Goal: Task Accomplishment & Management: Use online tool/utility

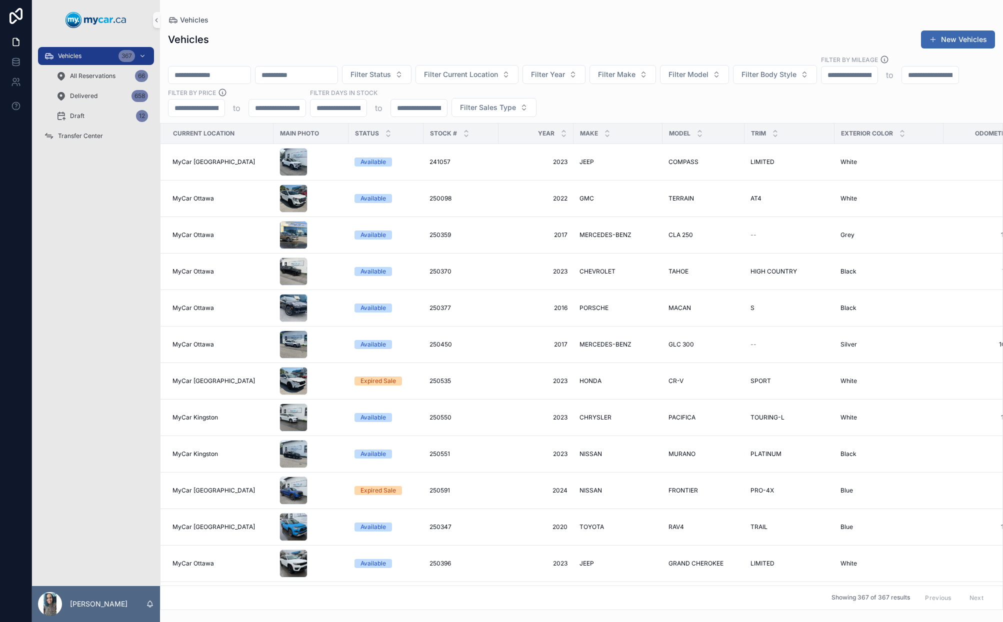
click at [248, 77] on input "scrollable content" at bounding box center [209, 75] width 82 height 14
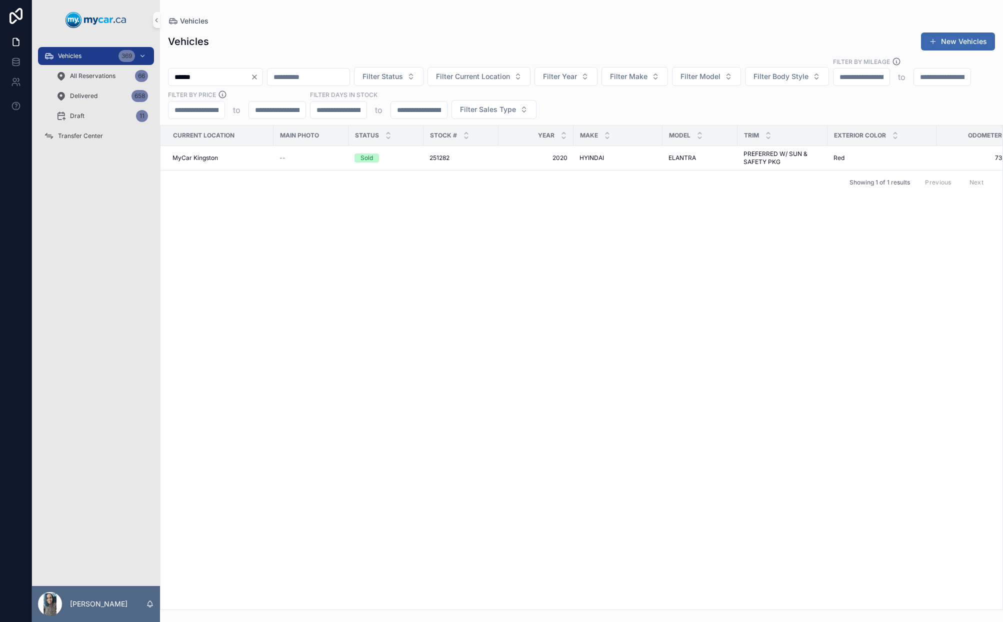
click at [250, 70] on input "******" at bounding box center [209, 77] width 82 height 14
type input "******"
click at [501, 146] on td "2022 2022" at bounding box center [535, 158] width 75 height 24
click at [536, 149] on td "2022 2022" at bounding box center [535, 158] width 75 height 24
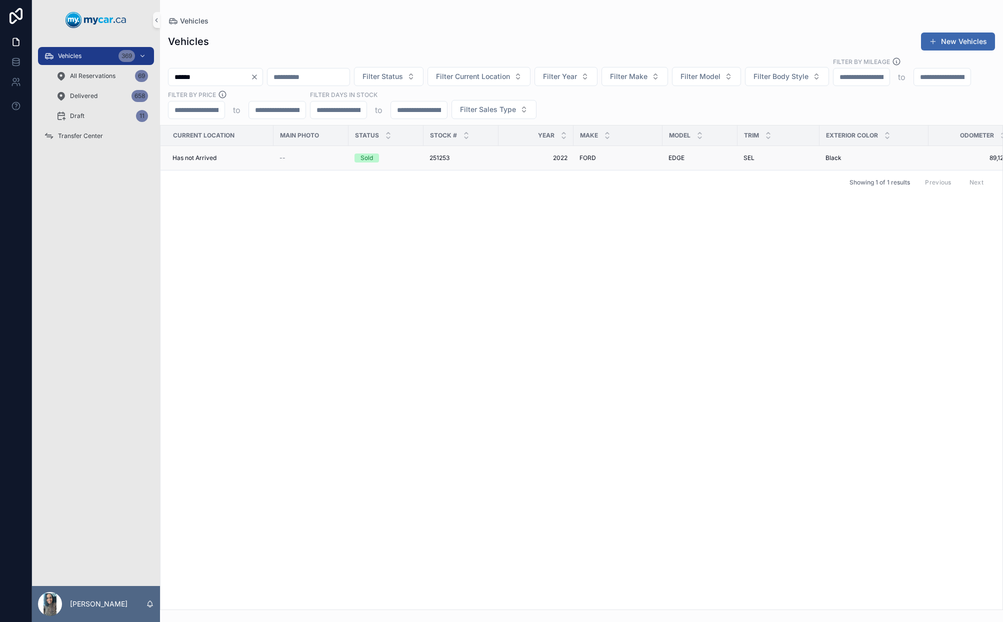
click at [602, 149] on td "[PERSON_NAME]" at bounding box center [617, 158] width 89 height 24
click at [589, 154] on span "FORD" at bounding box center [587, 158] width 16 height 8
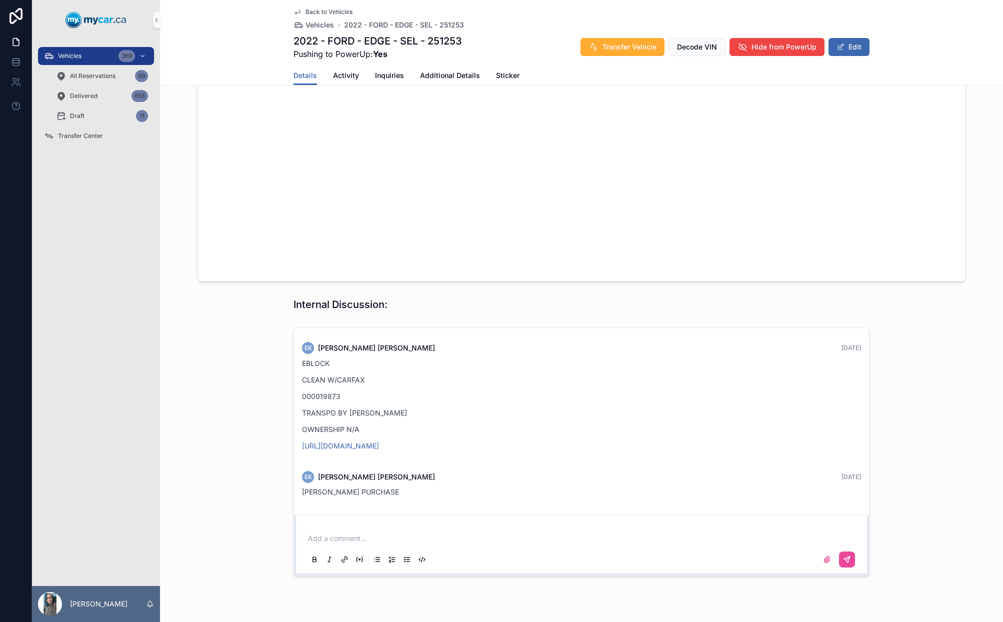
scroll to position [1094, 0]
click at [103, 55] on div "Vehicles 369" at bounding box center [96, 56] width 104 height 16
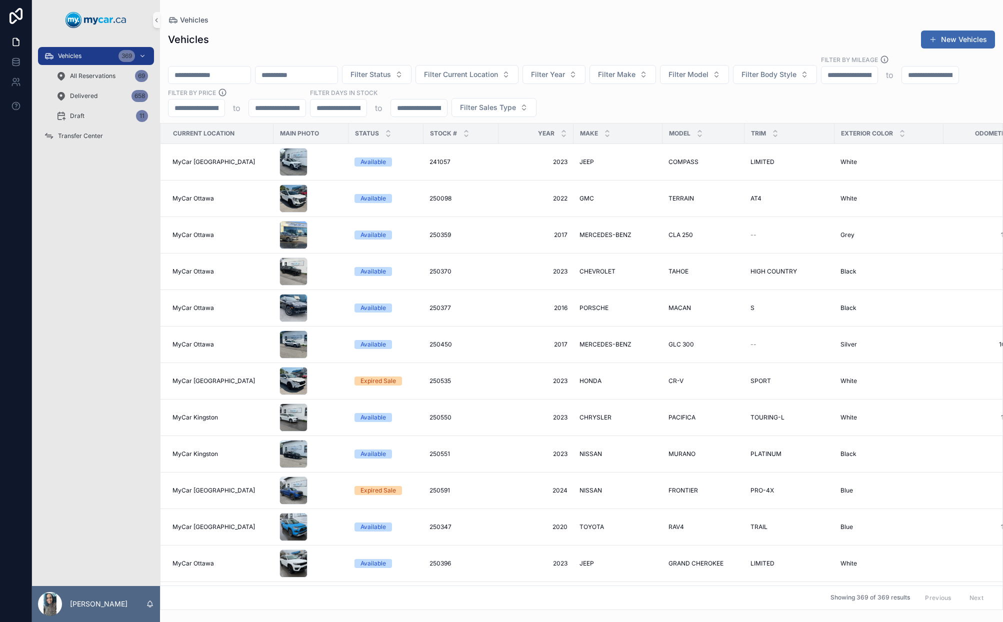
click at [221, 70] on input "scrollable content" at bounding box center [209, 75] width 82 height 14
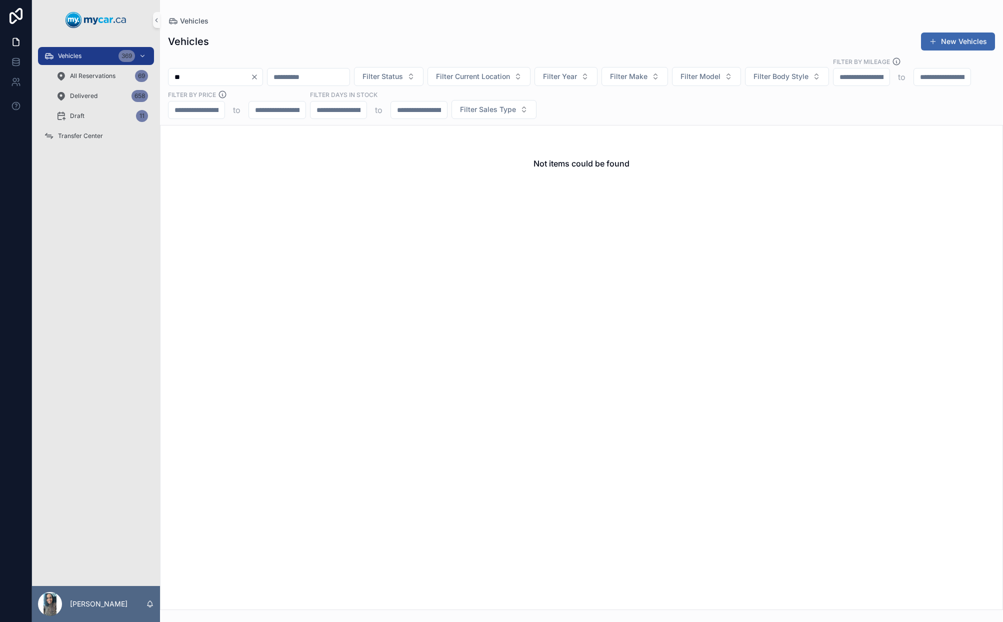
type input "*"
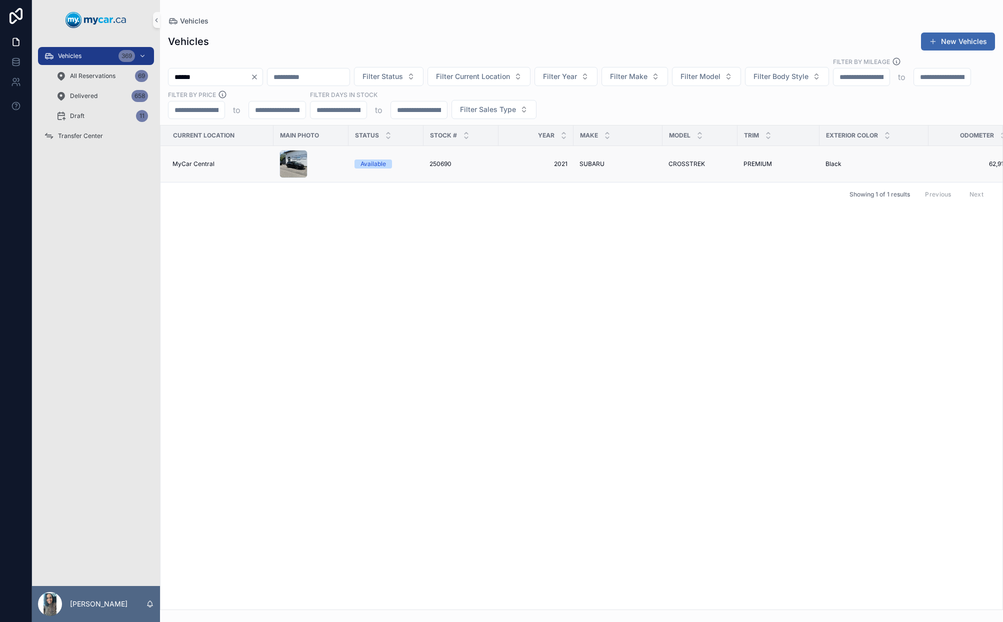
type input "******"
click at [471, 160] on div "250690 250690" at bounding box center [460, 164] width 63 height 8
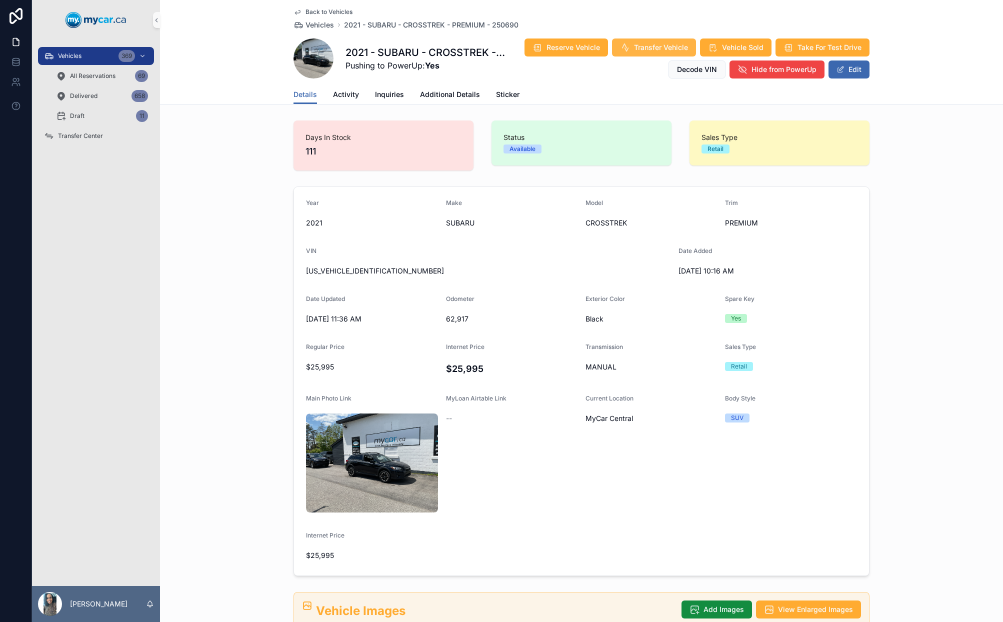
click at [657, 47] on span "Transfer Vehicle" at bounding box center [661, 47] width 54 height 10
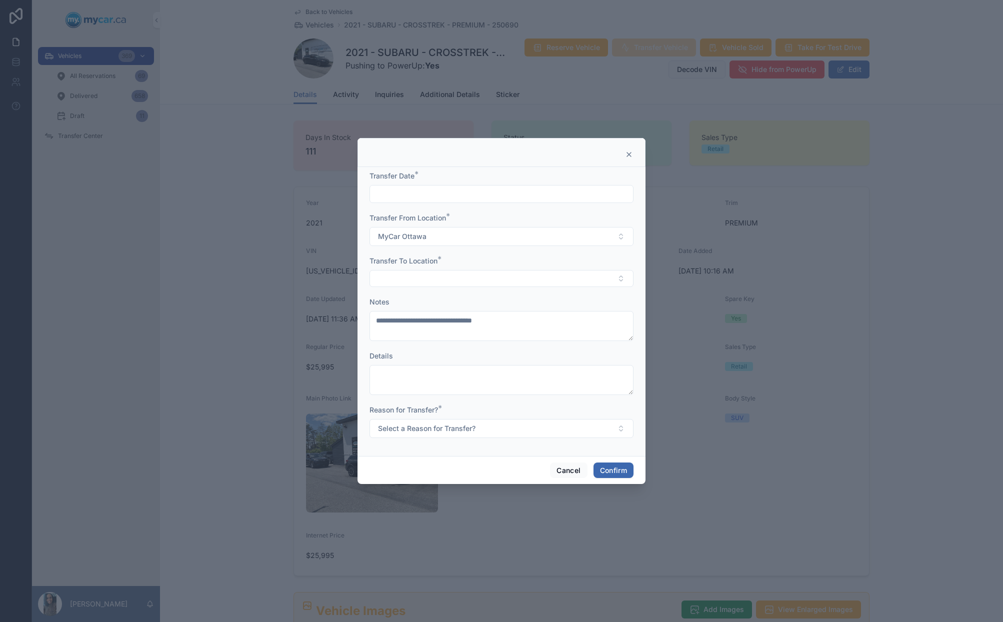
click at [438, 197] on input "text" at bounding box center [501, 194] width 263 height 14
click at [521, 297] on button "11" at bounding box center [519, 299] width 18 height 18
type input "*********"
click at [419, 285] on button "Select Button" at bounding box center [501, 278] width 264 height 17
click at [459, 240] on button "MyCar Ottawa" at bounding box center [501, 236] width 264 height 19
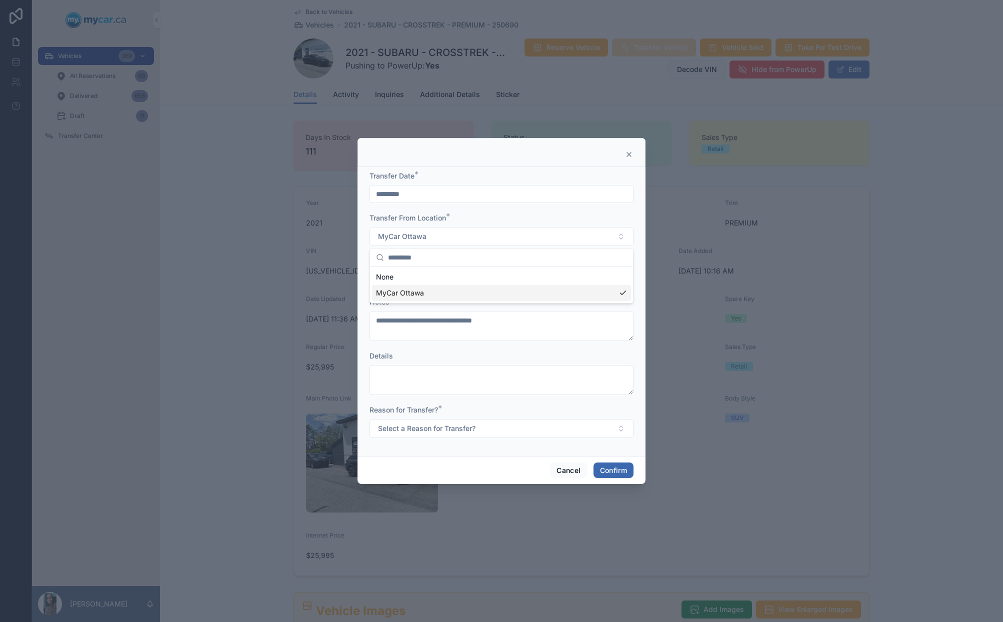
click at [456, 309] on div "**********" at bounding box center [501, 319] width 264 height 44
click at [411, 280] on button "Select Button" at bounding box center [501, 278] width 264 height 17
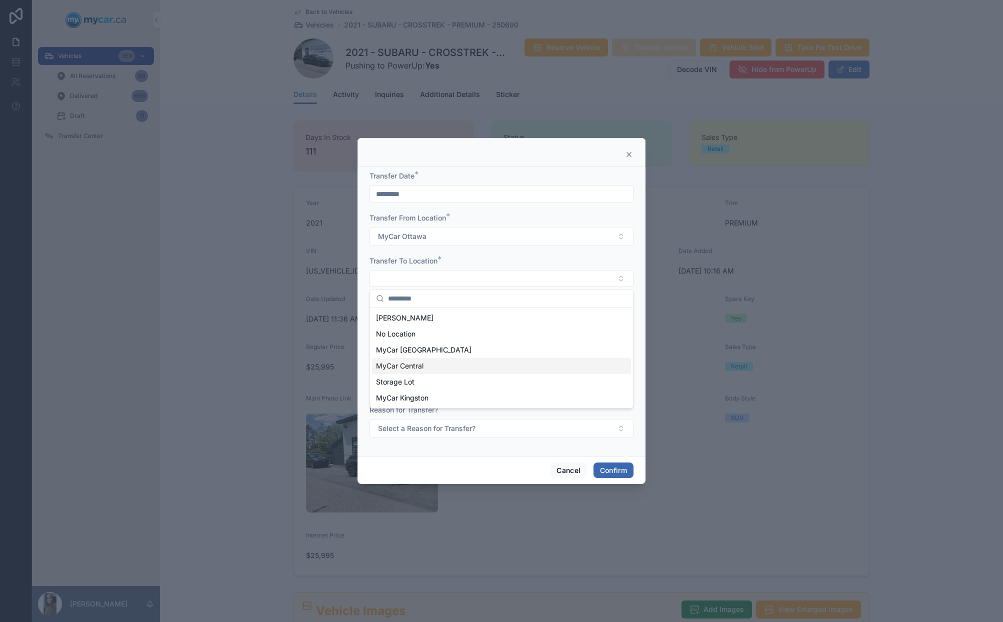
click at [449, 366] on div "MyCar Central" at bounding box center [501, 366] width 259 height 16
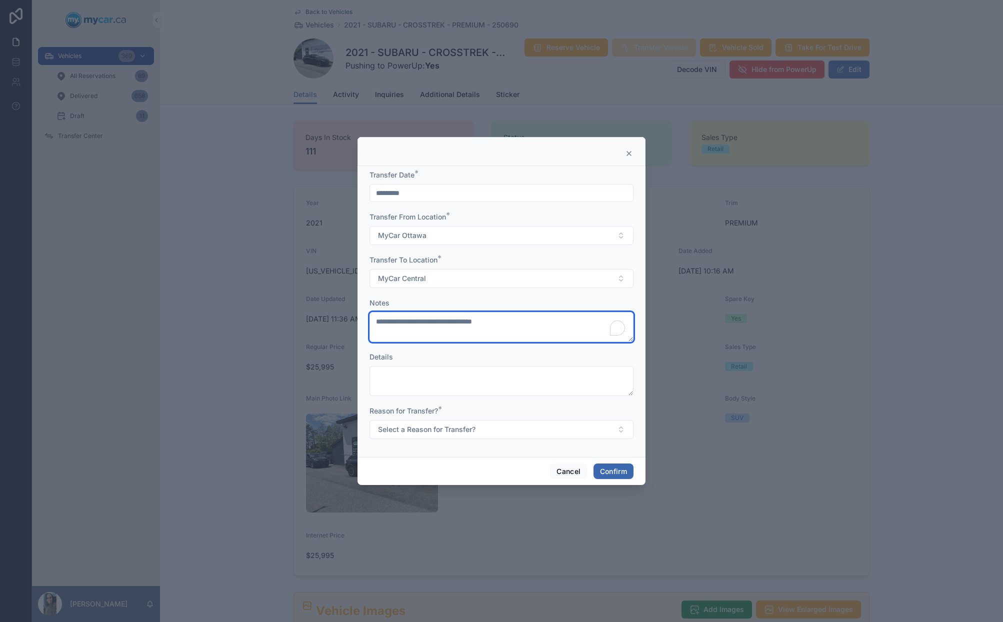
drag, startPoint x: 518, startPoint y: 318, endPoint x: 331, endPoint y: 322, distance: 187.5
click at [331, 322] on div "**********" at bounding box center [501, 311] width 1003 height 622
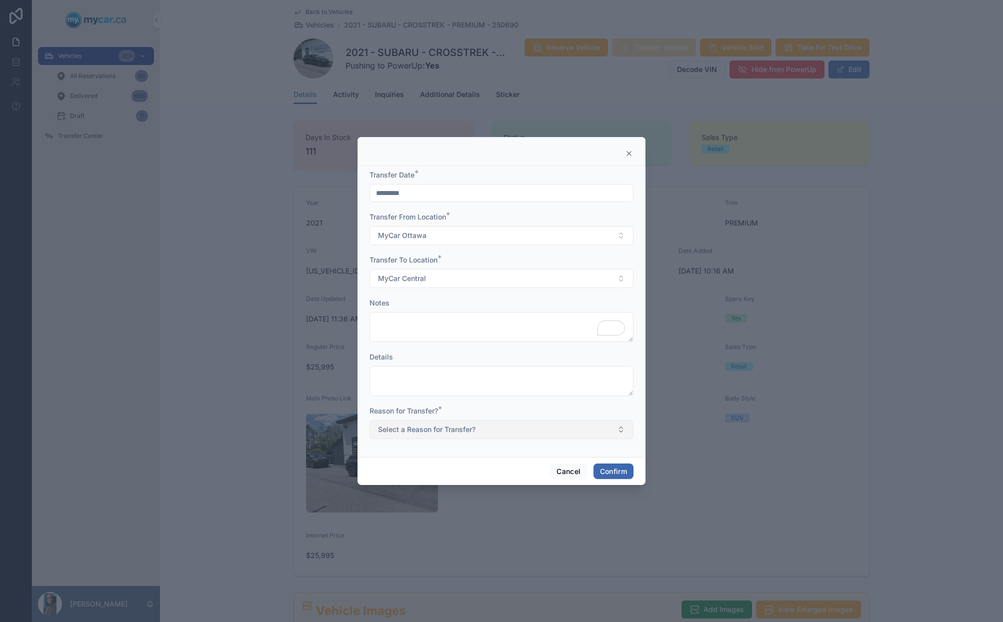
click at [526, 432] on button "Select a Reason for Transfer?" at bounding box center [501, 429] width 264 height 19
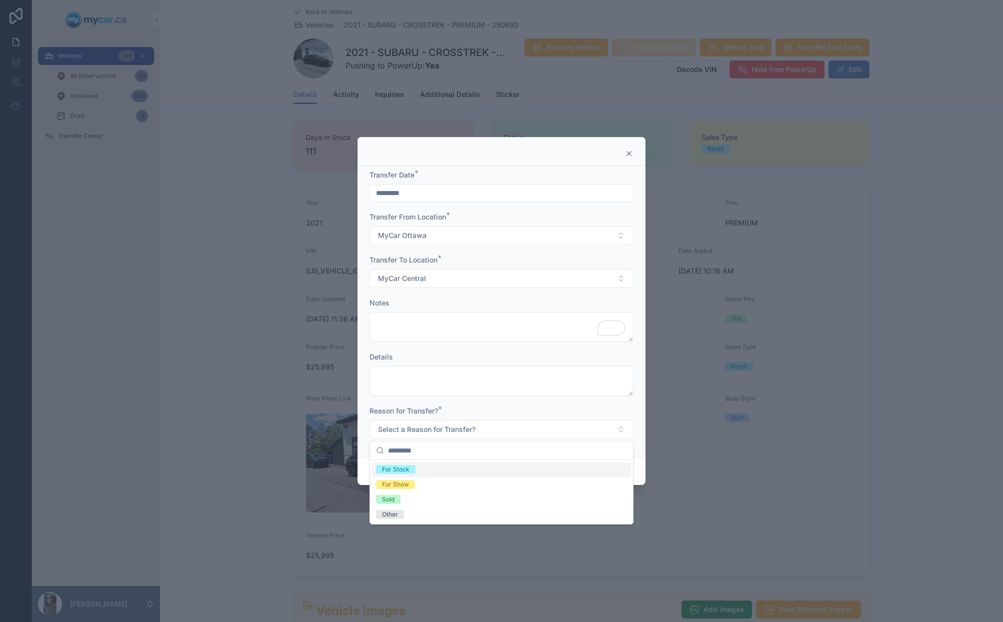
click at [424, 465] on div "For Stock" at bounding box center [501, 469] width 259 height 15
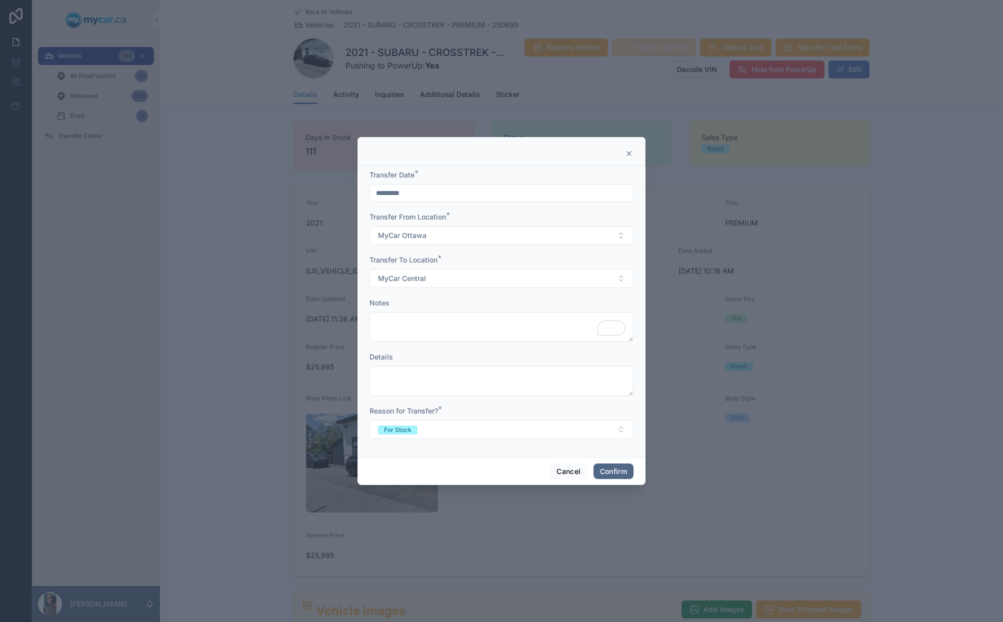
click at [616, 475] on button "Confirm" at bounding box center [613, 471] width 40 height 16
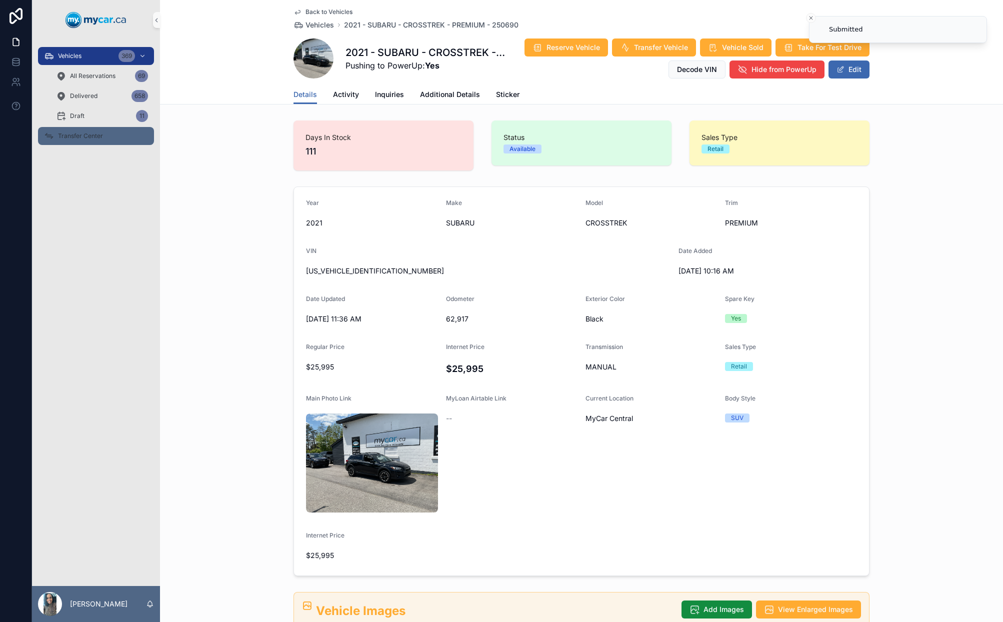
click at [101, 143] on div "Transfer Center" at bounding box center [96, 136] width 104 height 16
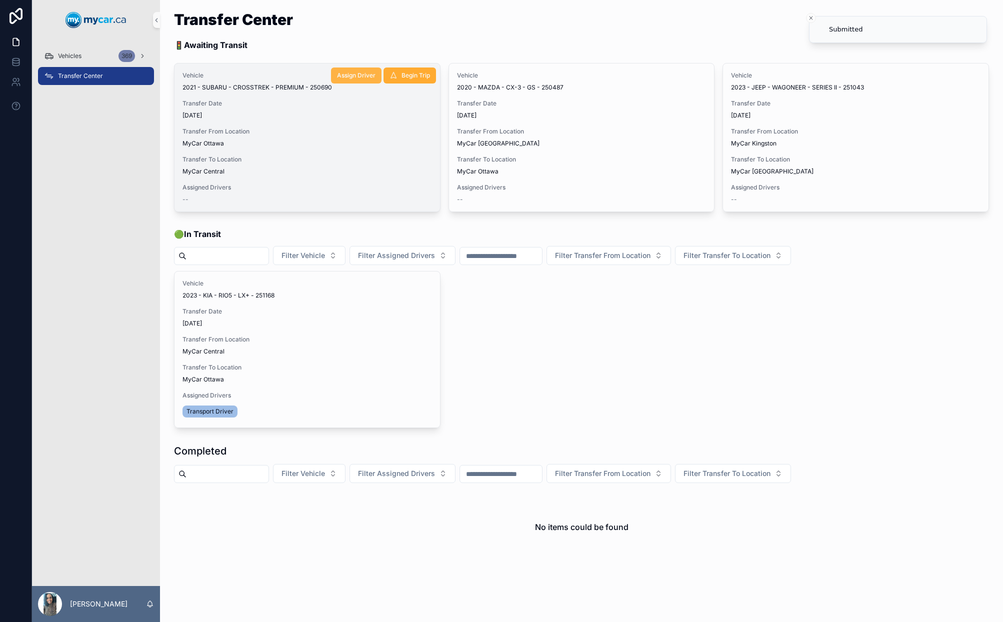
click at [362, 81] on button "Assign Driver" at bounding box center [356, 75] width 50 height 16
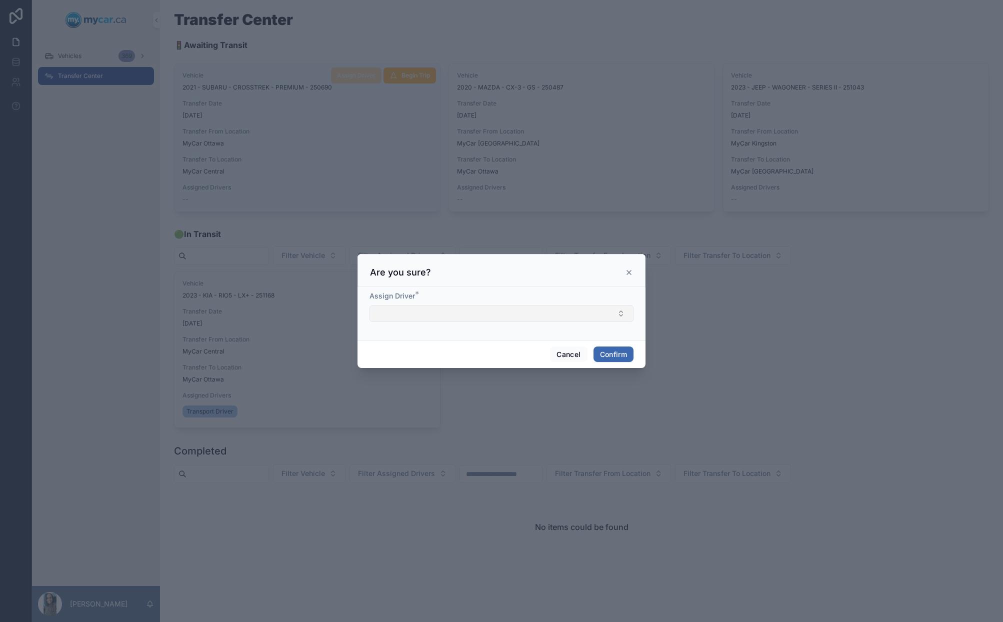
drag, startPoint x: 440, startPoint y: 307, endPoint x: 443, endPoint y: 314, distance: 7.6
click at [440, 308] on button "Select Button" at bounding box center [501, 313] width 264 height 17
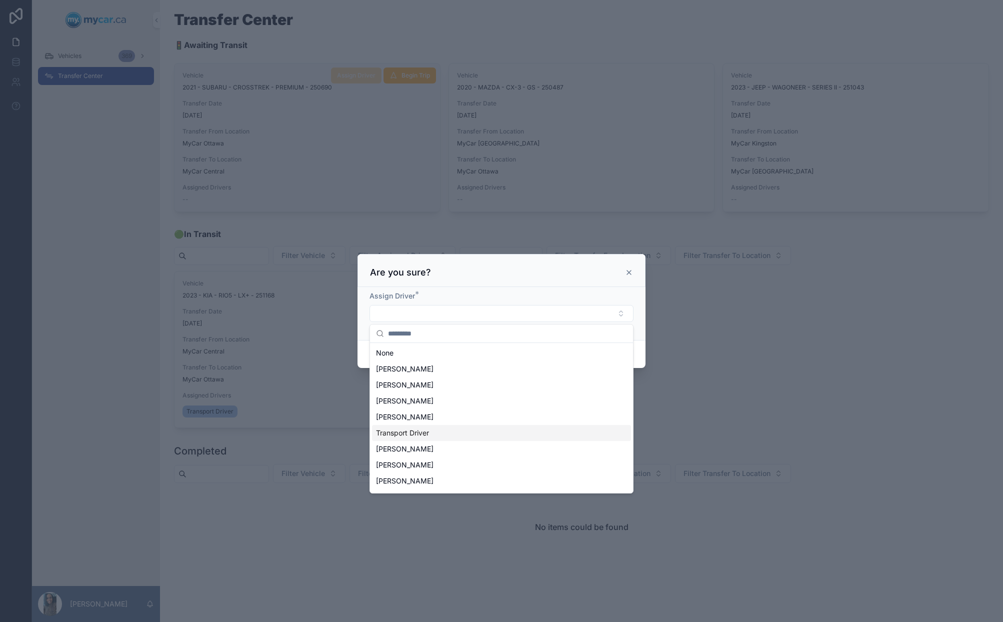
click at [432, 436] on div "Transport Driver" at bounding box center [501, 433] width 259 height 16
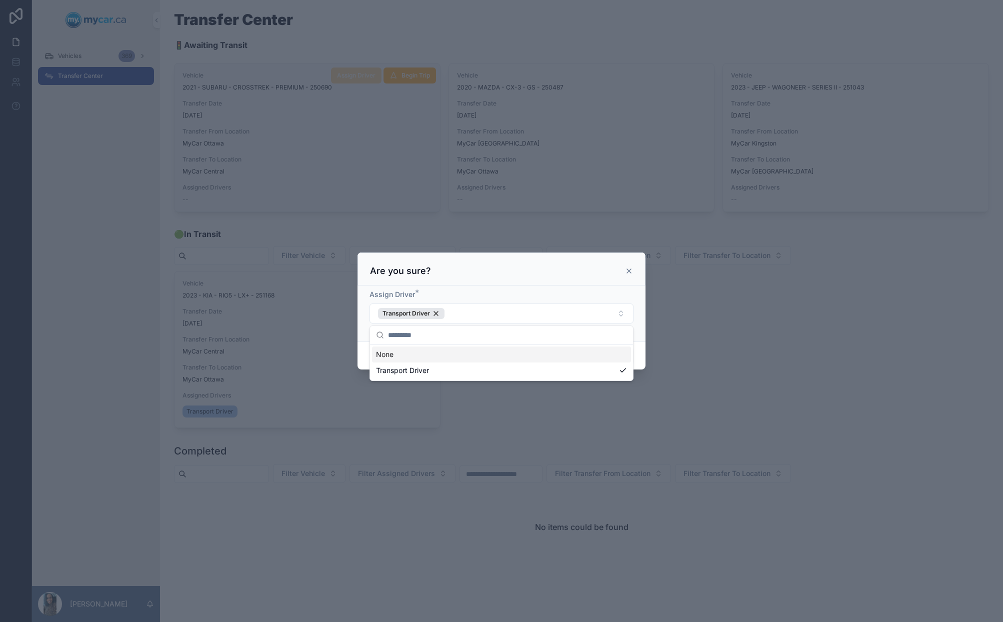
click at [554, 283] on div "Are you sure?" at bounding box center [501, 268] width 288 height 33
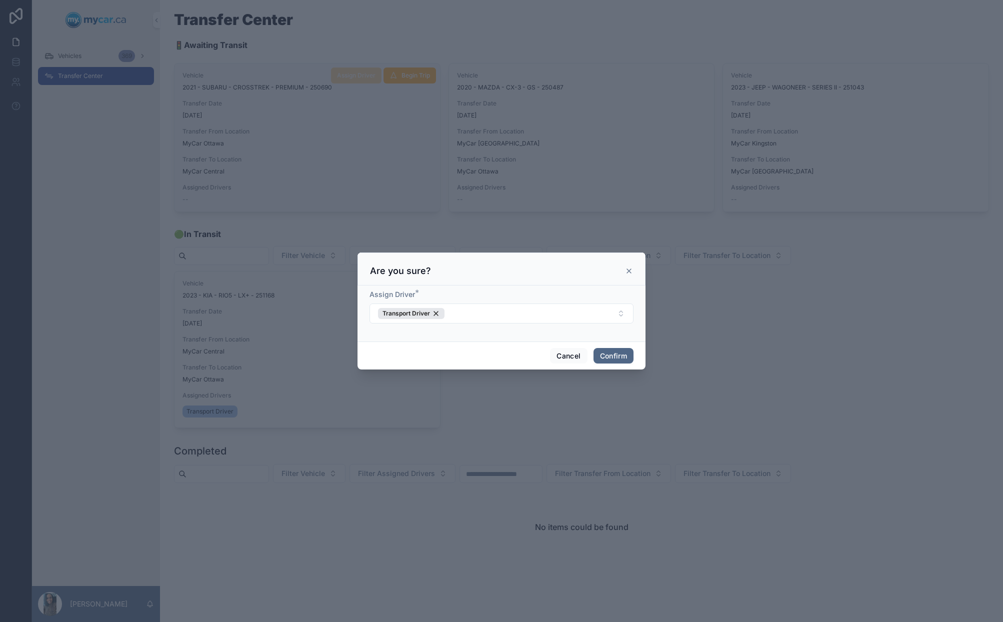
click at [613, 360] on button "Confirm" at bounding box center [613, 356] width 40 height 16
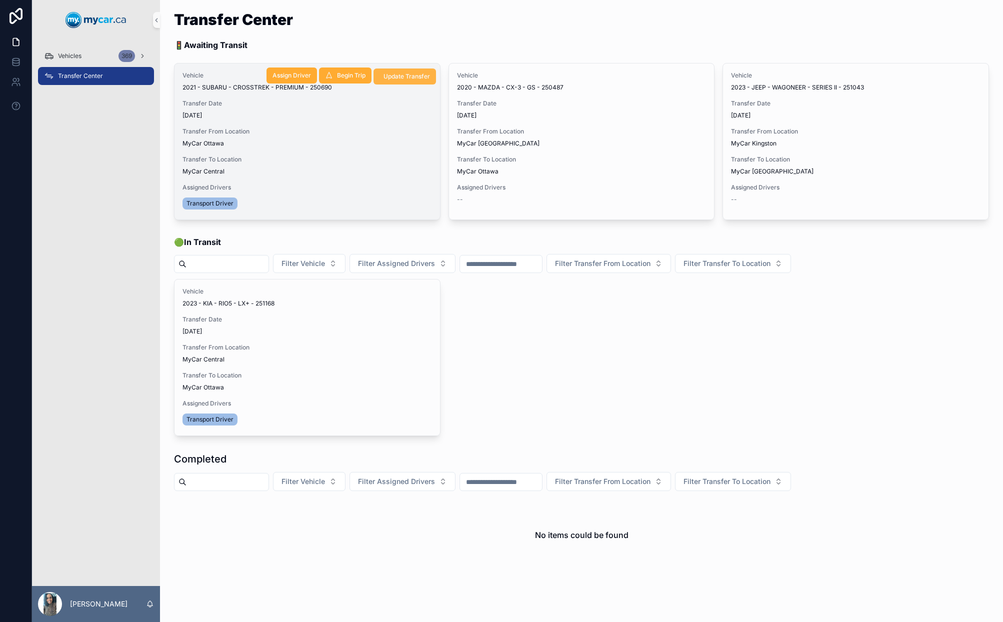
click at [404, 77] on span "Update Transfer" at bounding box center [406, 76] width 46 height 8
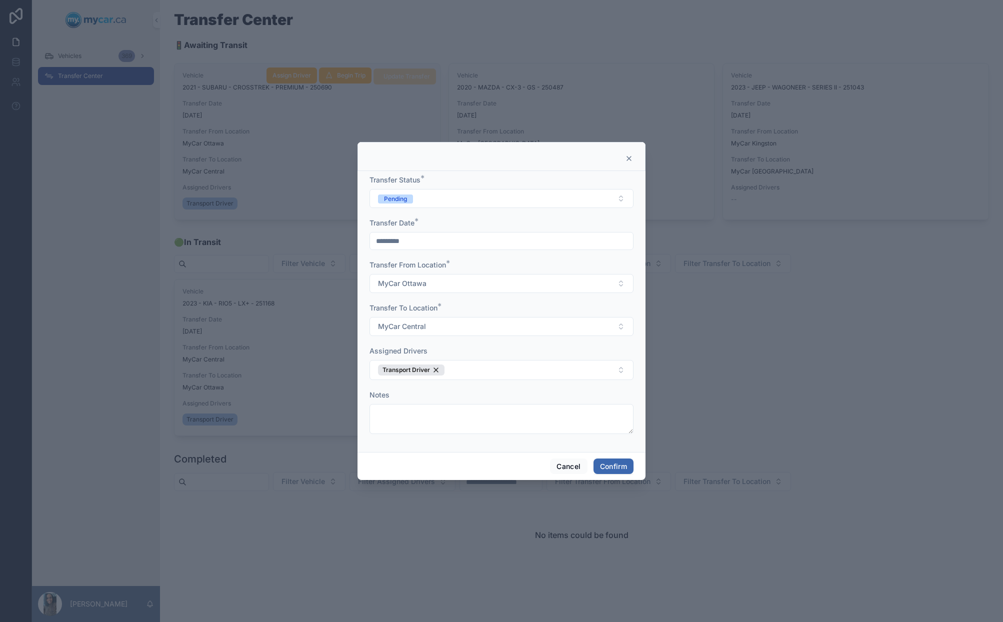
click at [488, 186] on div "Transfer Status * Pending" at bounding box center [501, 191] width 264 height 33
click at [472, 200] on button "Pending" at bounding box center [501, 198] width 264 height 19
click at [464, 249] on div "In Transit" at bounding box center [501, 253] width 259 height 15
click at [607, 470] on button "Confirm" at bounding box center [613, 466] width 40 height 16
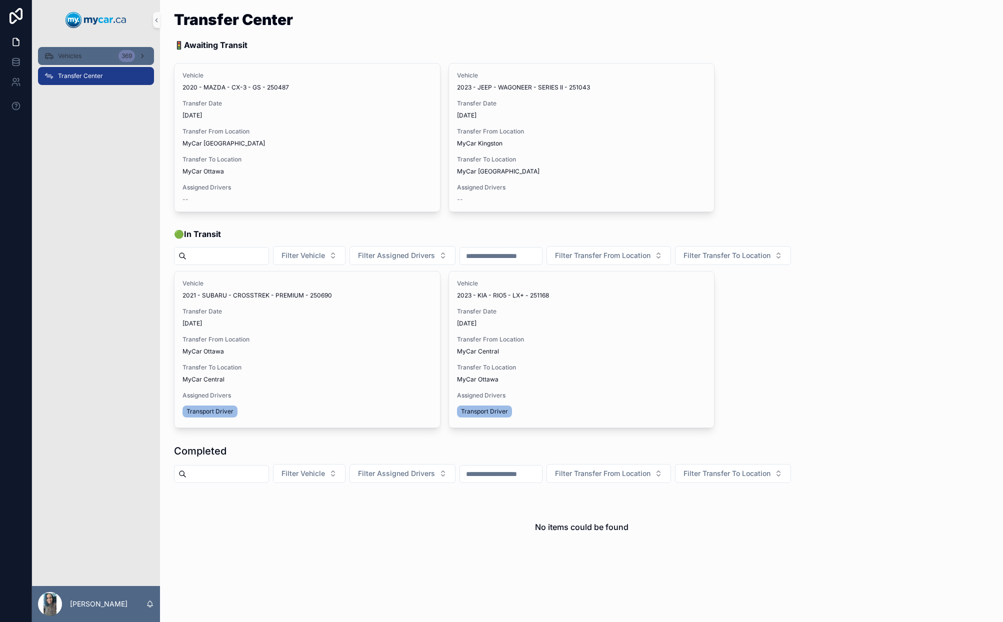
click at [78, 52] on span "Vehicles" at bounding box center [69, 56] width 23 height 8
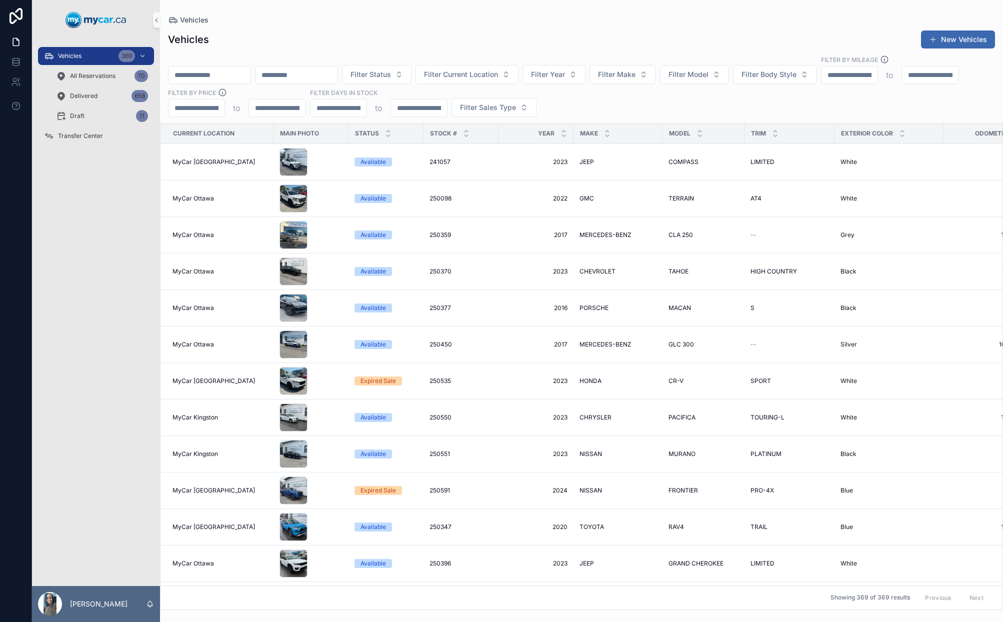
click at [225, 74] on input "scrollable content" at bounding box center [209, 75] width 82 height 14
paste input "******"
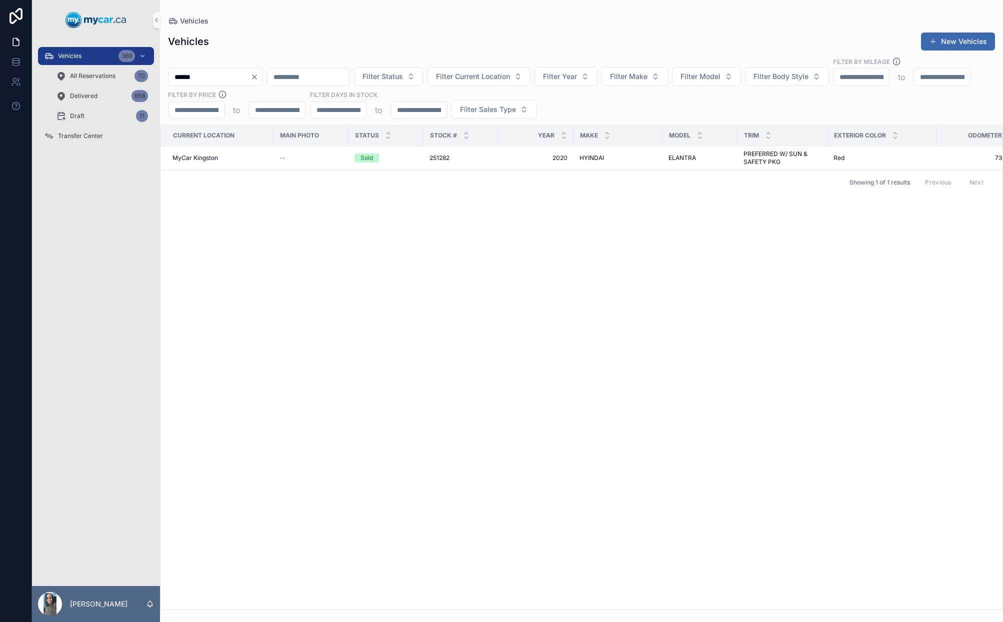
type input "******"
click at [258, 73] on icon "Clear" at bounding box center [254, 77] width 8 height 8
click at [319, 75] on input "scrollable content" at bounding box center [296, 77] width 82 height 14
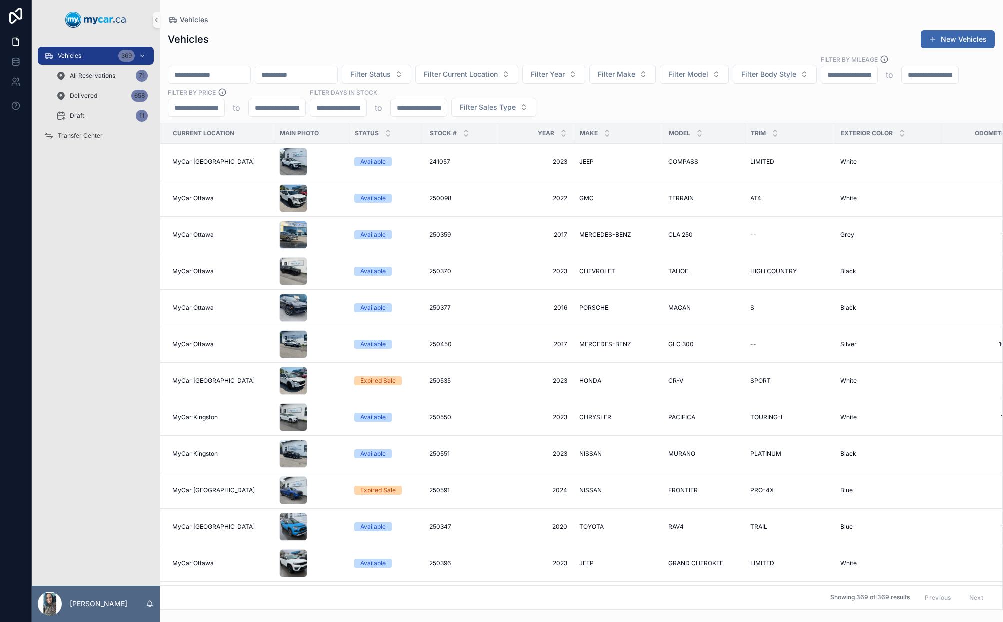
type input "*"
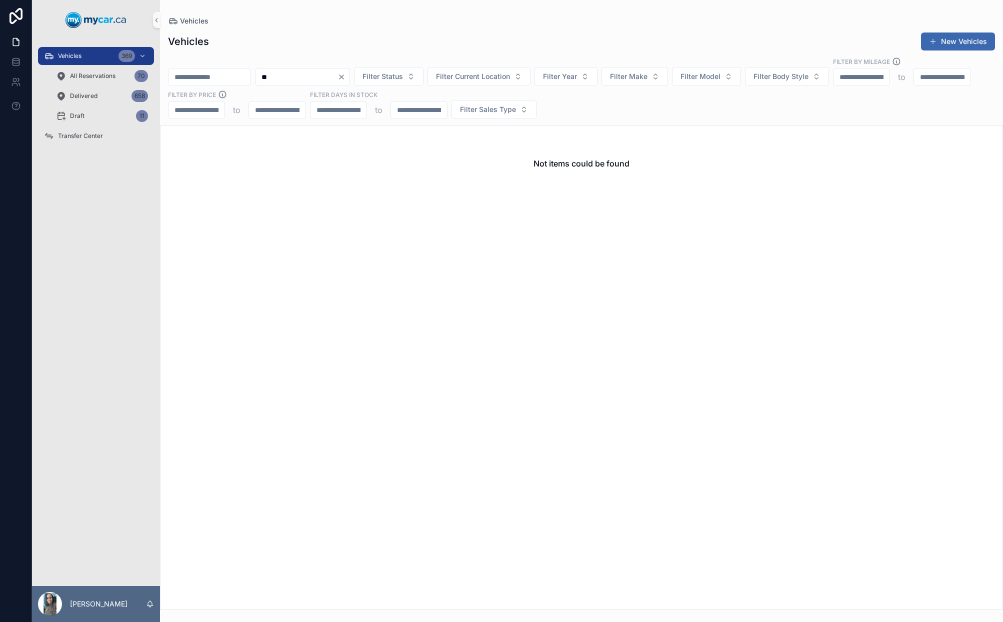
type input "*"
